Goal: Transaction & Acquisition: Purchase product/service

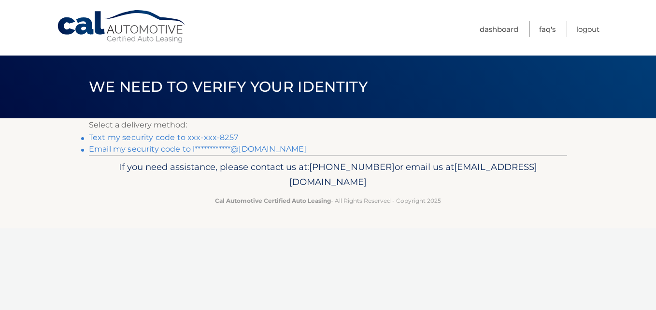
click at [175, 138] on link "Text my security code to xxx-xxx-8257" at bounding box center [163, 137] width 149 height 9
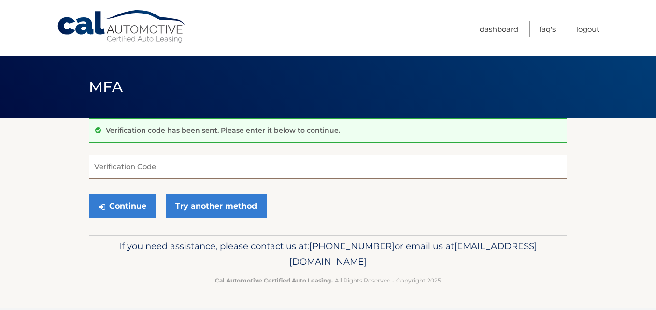
click at [139, 165] on input "Verification Code" at bounding box center [328, 167] width 478 height 24
type input "153467"
click at [89, 194] on button "Continue" at bounding box center [122, 206] width 67 height 24
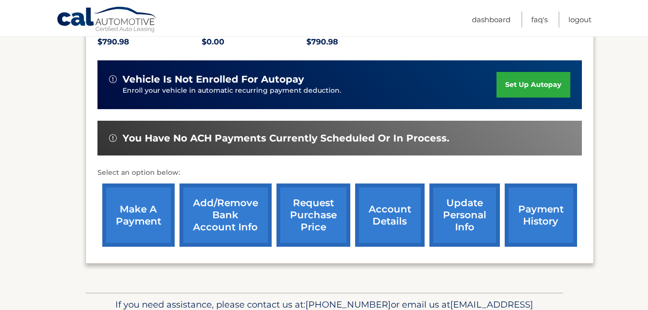
scroll to position [241, 0]
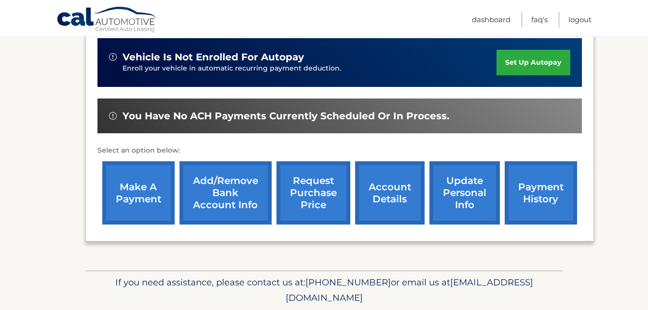
click at [136, 196] on link "make a payment" at bounding box center [138, 192] width 72 height 63
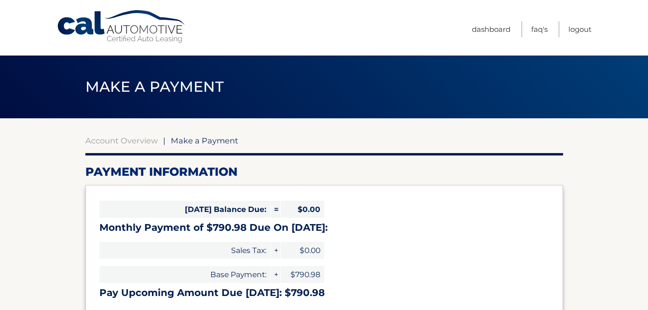
select select "YzA5MjQzMTMtZGYxNS00NWFiLTk4NmQtNDkzNmU5ZDlkOTA0"
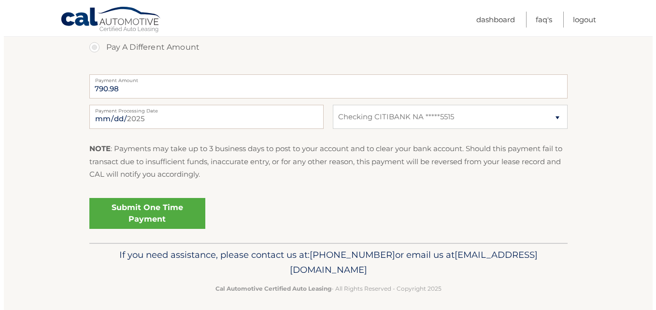
scroll to position [380, 0]
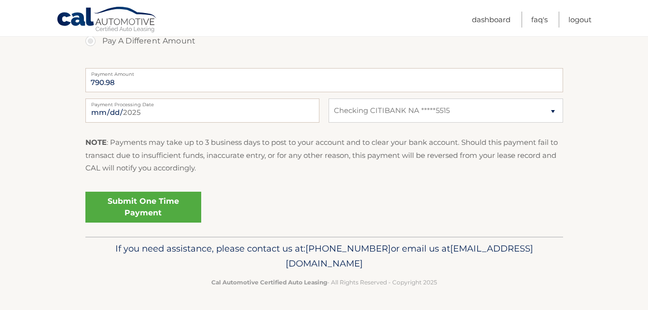
click at [155, 204] on link "Submit One Time Payment" at bounding box center [143, 207] width 116 height 31
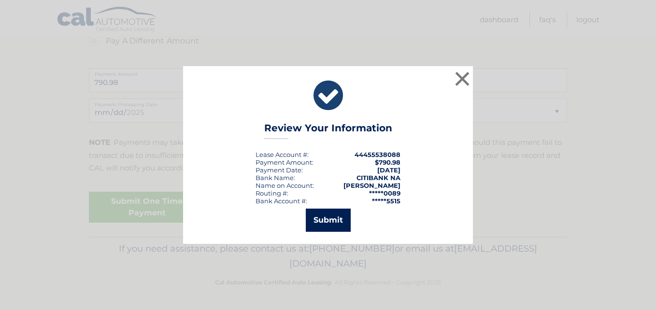
click at [327, 217] on button "Submit" at bounding box center [328, 220] width 45 height 23
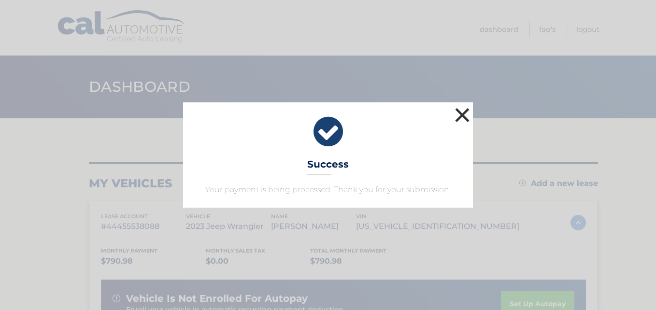
click at [462, 113] on button "×" at bounding box center [461, 114] width 19 height 19
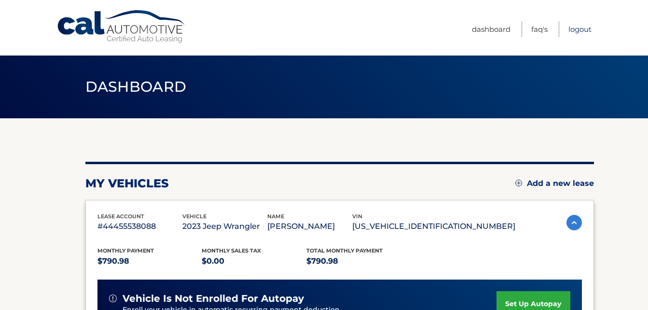
click at [582, 28] on link "Logout" at bounding box center [580, 29] width 23 height 16
